Goal: Task Accomplishment & Management: Use online tool/utility

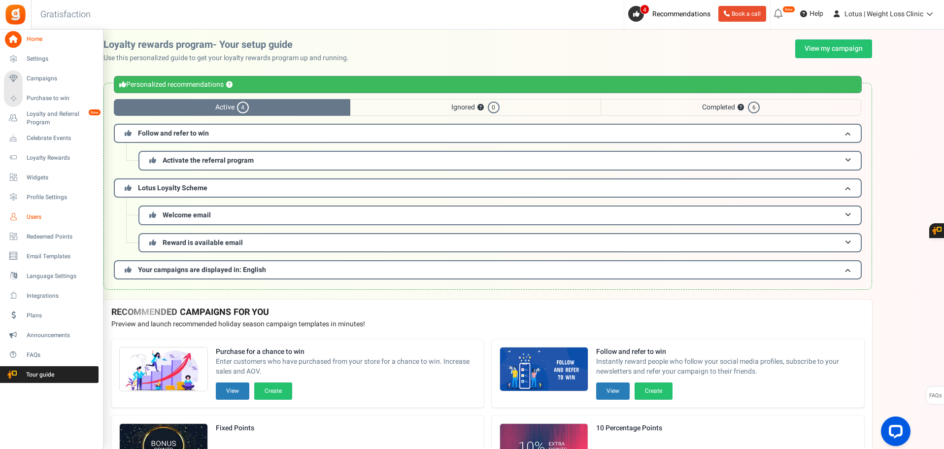
click at [36, 214] on span "Users" at bounding box center [61, 217] width 69 height 8
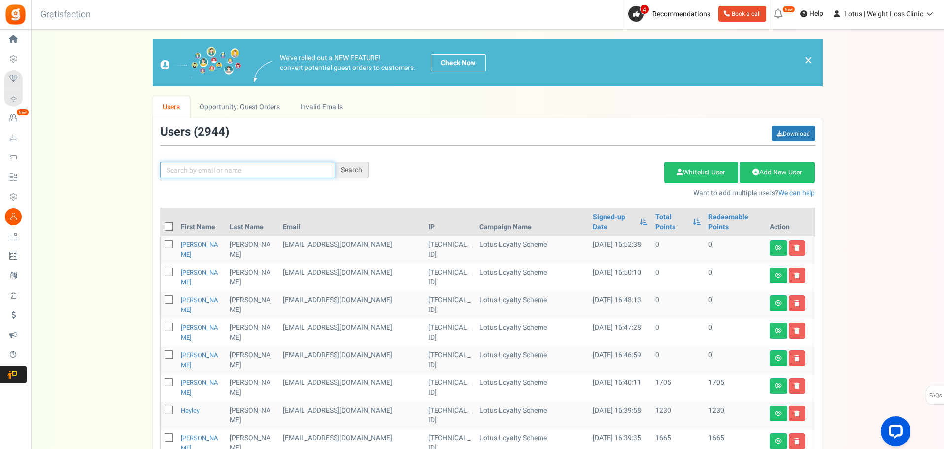
click at [278, 171] on input "text" at bounding box center [247, 170] width 175 height 17
type input "[PERSON_NAME]"
click at [356, 167] on div "Search" at bounding box center [351, 170] width 33 height 17
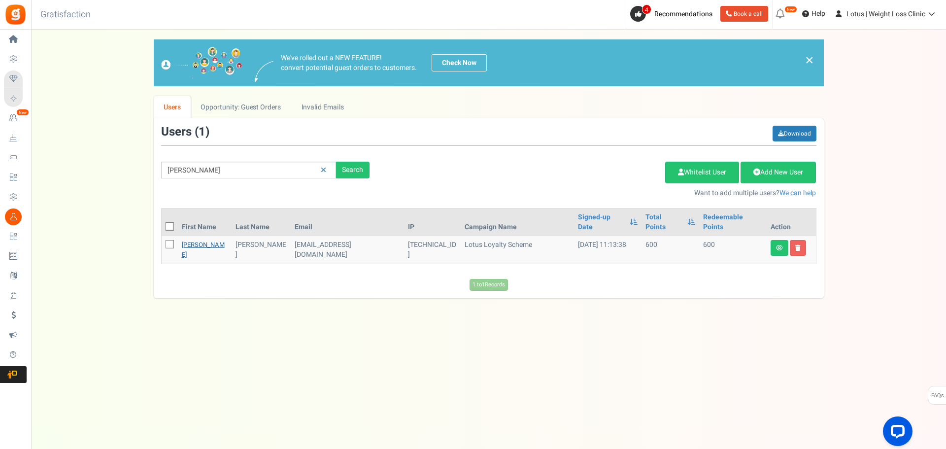
click at [184, 240] on link "[PERSON_NAME]" at bounding box center [203, 249] width 43 height 19
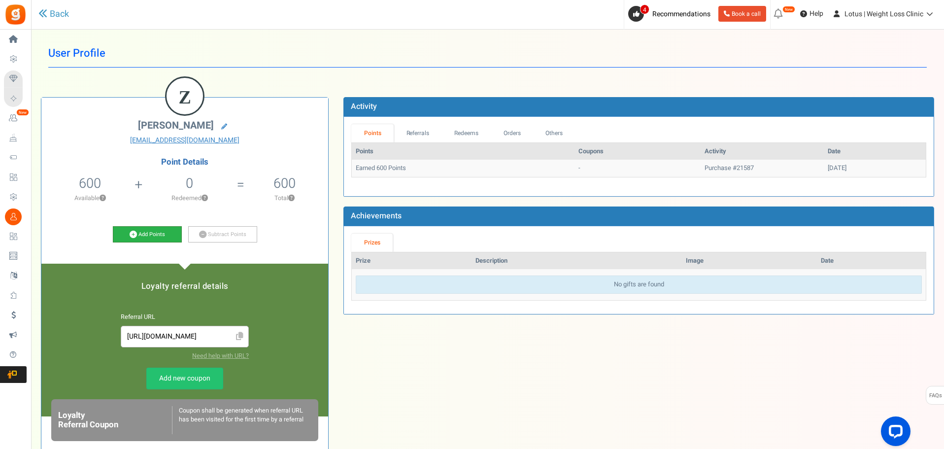
click at [160, 232] on link "Add Points" at bounding box center [147, 234] width 69 height 17
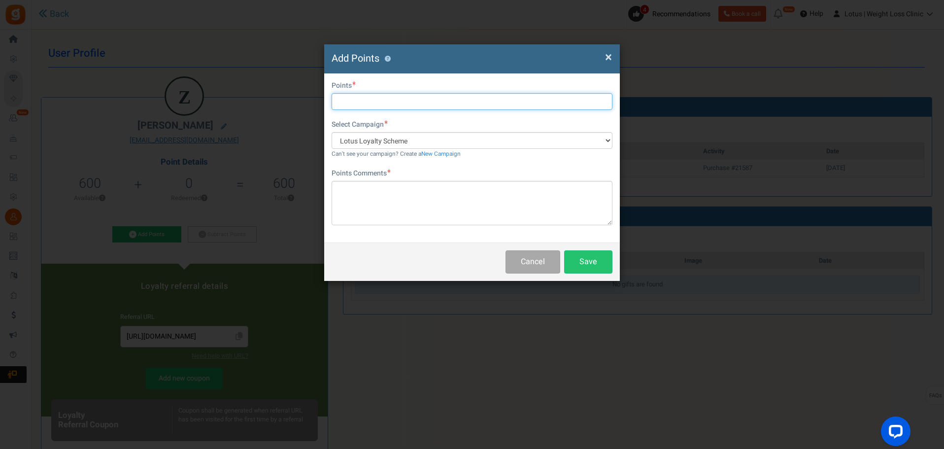
click at [389, 103] on input "text" at bounding box center [471, 101] width 281 height 17
type input "500"
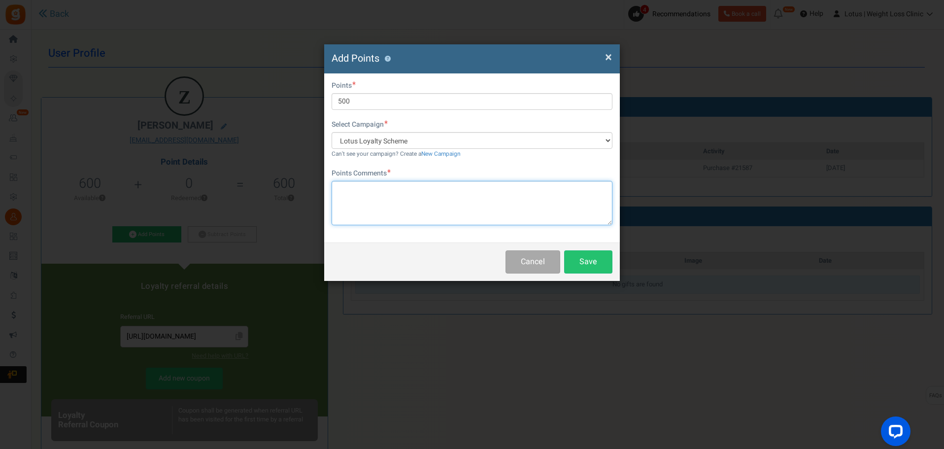
click at [399, 202] on textarea at bounding box center [471, 203] width 281 height 44
type textarea "P"
type textarea "Change of dose"
click at [585, 259] on button "Save" at bounding box center [588, 261] width 48 height 23
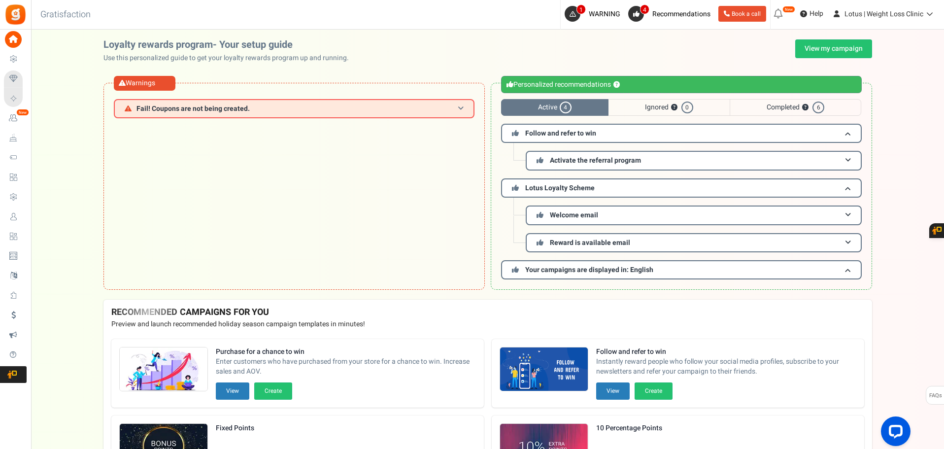
click at [235, 109] on span "Fail! Coupons are not being created." at bounding box center [192, 108] width 113 height 7
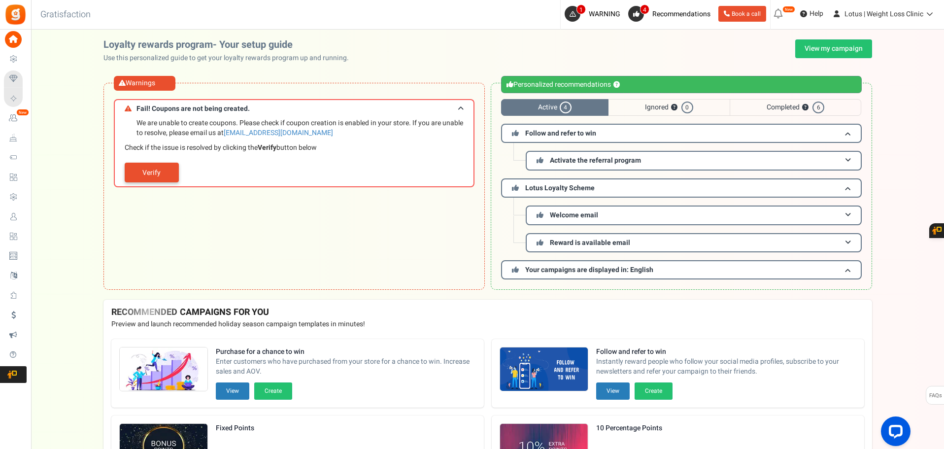
click at [148, 173] on link "Verify" at bounding box center [152, 173] width 54 height 20
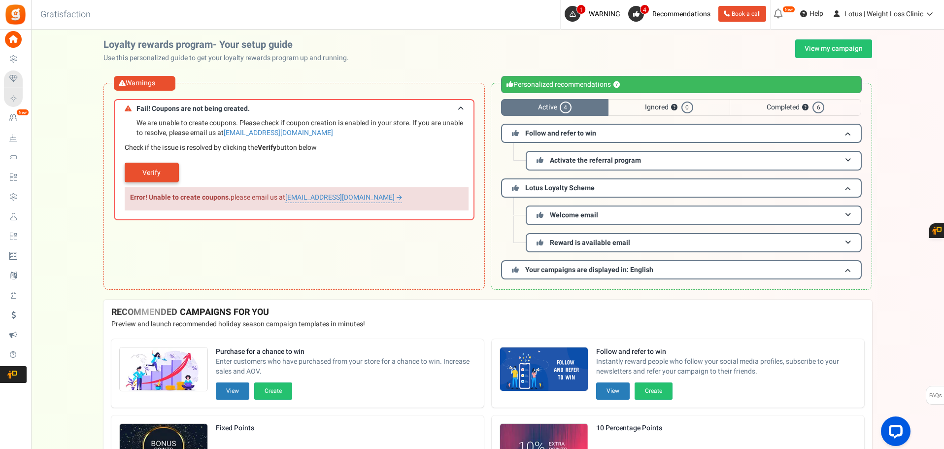
click at [163, 172] on link "Verify" at bounding box center [152, 173] width 54 height 20
